Goal: Information Seeking & Learning: Learn about a topic

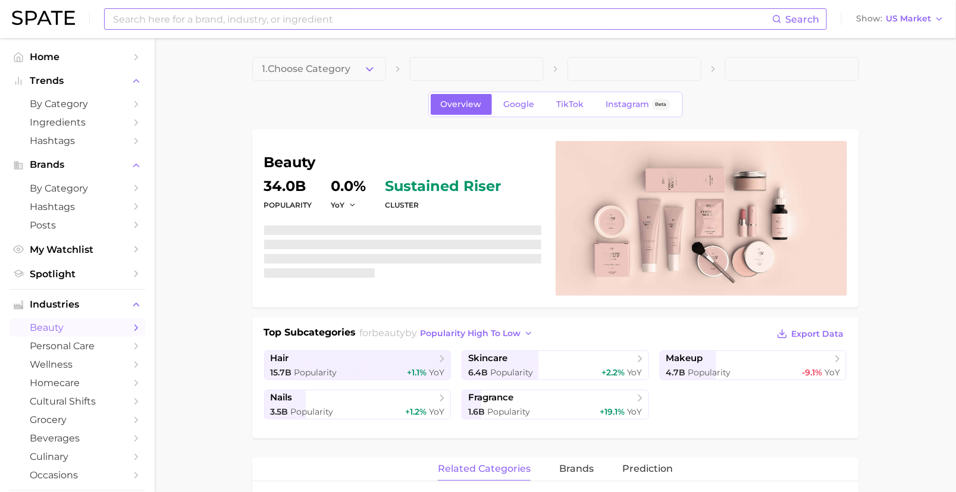
click at [411, 20] on input at bounding box center [442, 19] width 660 height 20
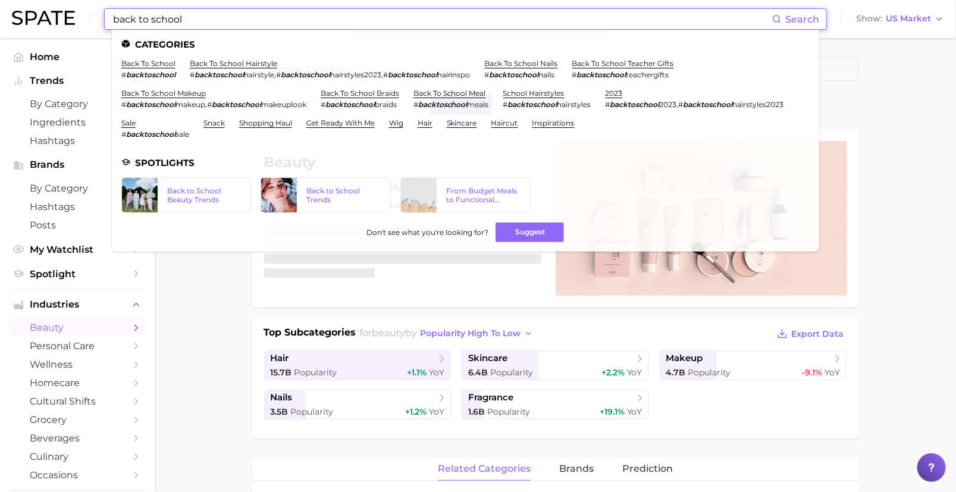
type input "back to school"
click at [152, 70] on em "backtoschool" at bounding box center [150, 74] width 49 height 9
click at [165, 61] on link "back to school" at bounding box center [148, 63] width 54 height 9
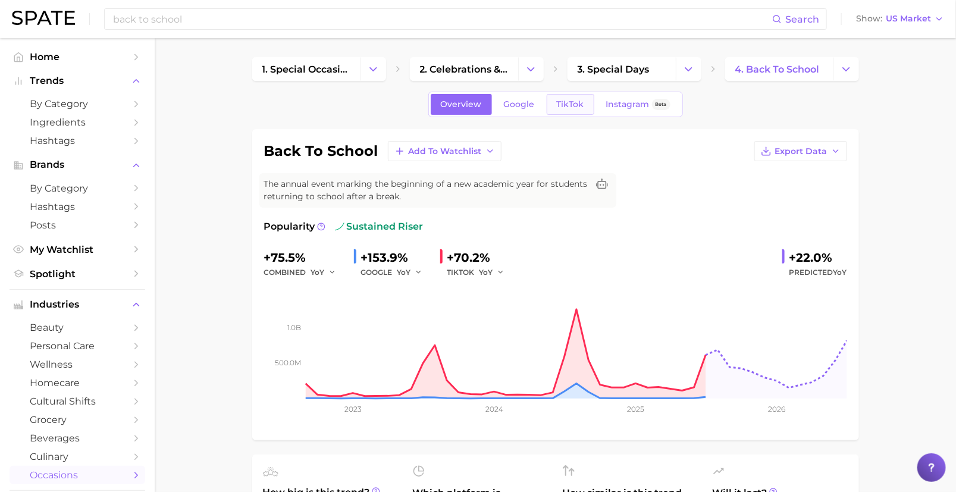
click at [579, 104] on span "TikTok" at bounding box center [570, 104] width 27 height 10
